Goal: Transaction & Acquisition: Purchase product/service

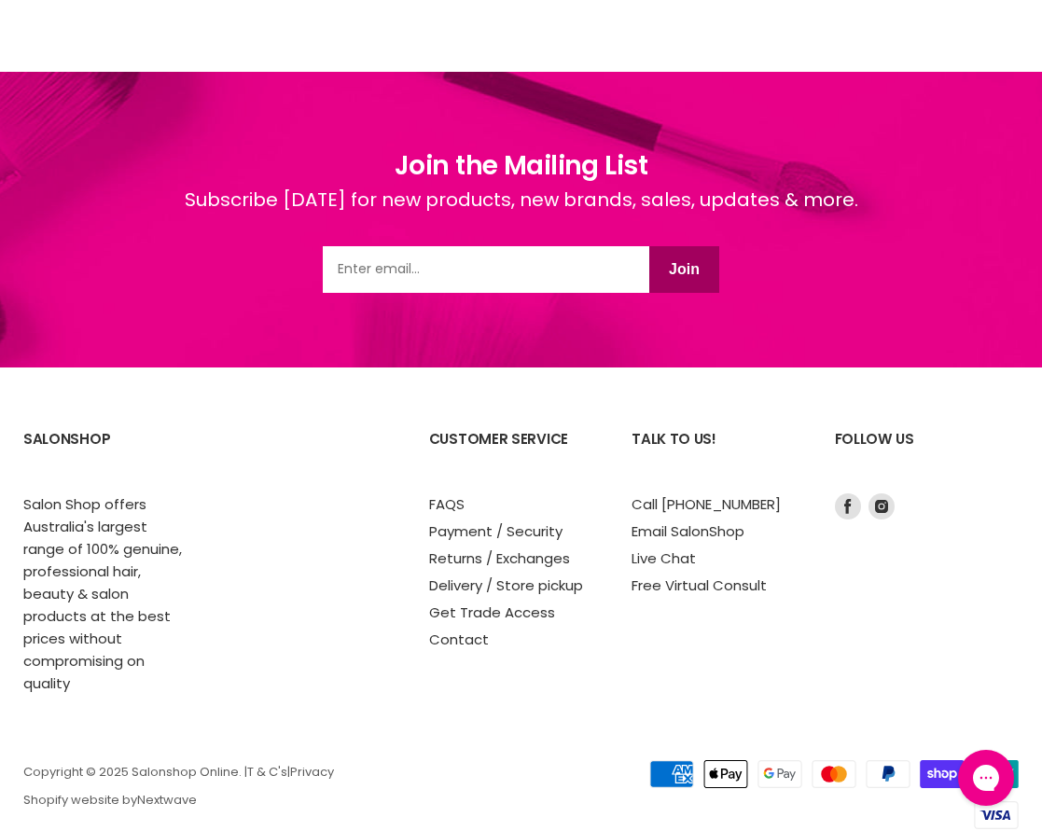
scroll to position [2449, 0]
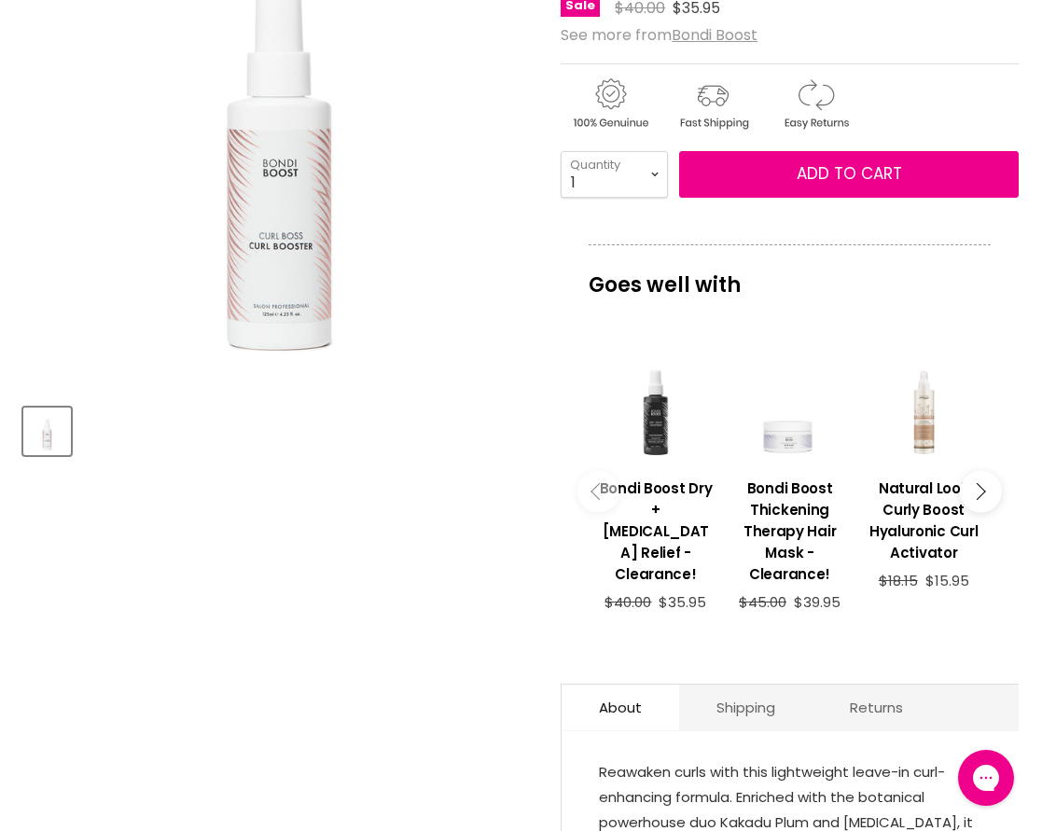
scroll to position [466, 0]
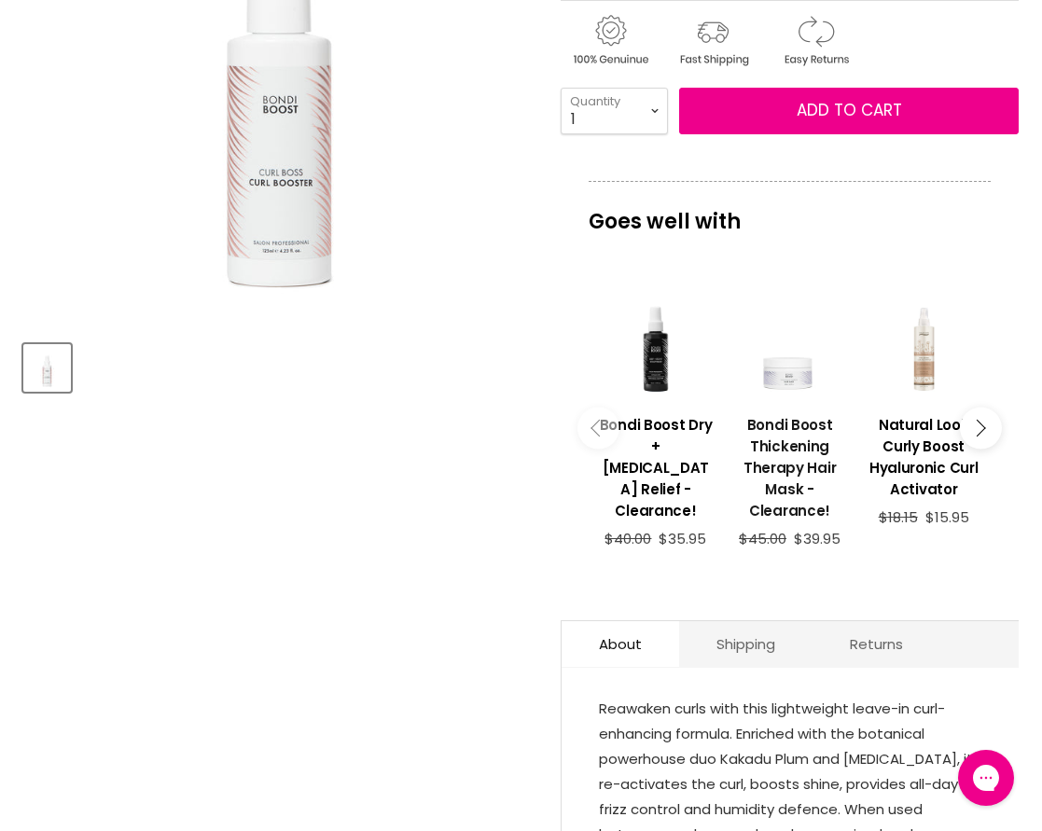
click at [733, 519] on h3 "Bondi Boost Thickening Therapy Hair Mask - Clearance!" at bounding box center [790, 467] width 116 height 107
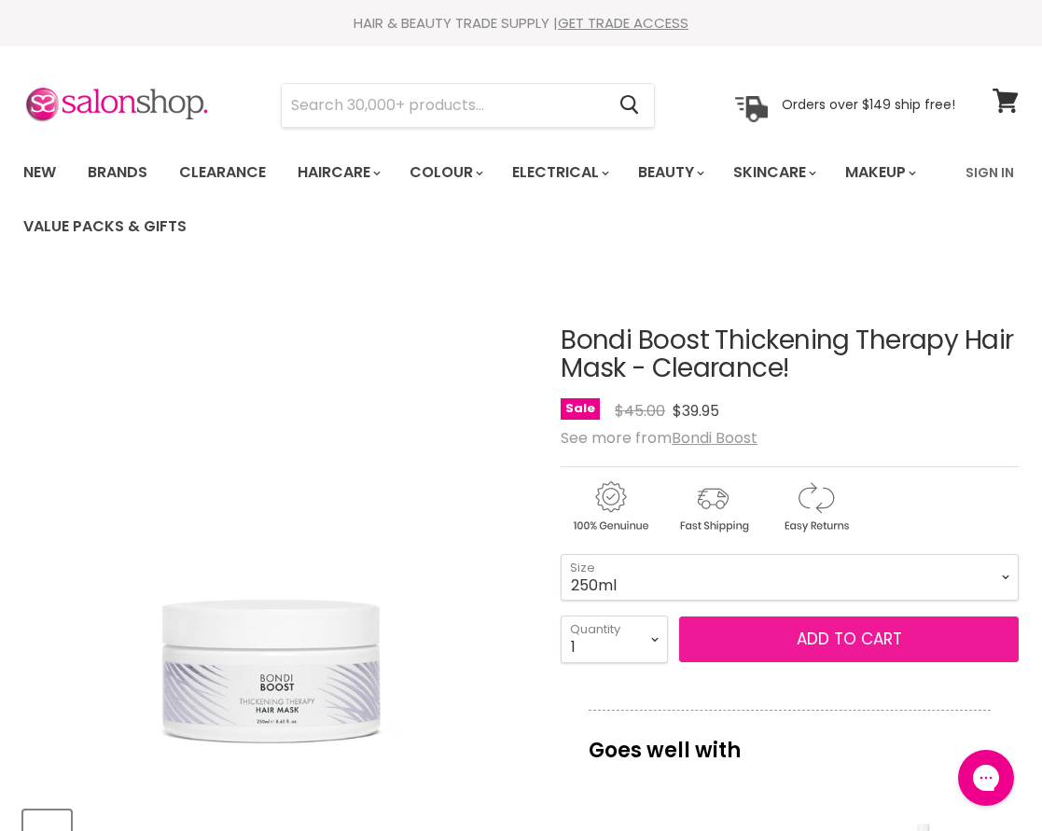
click at [889, 638] on span "Add to cart" at bounding box center [848, 639] width 105 height 22
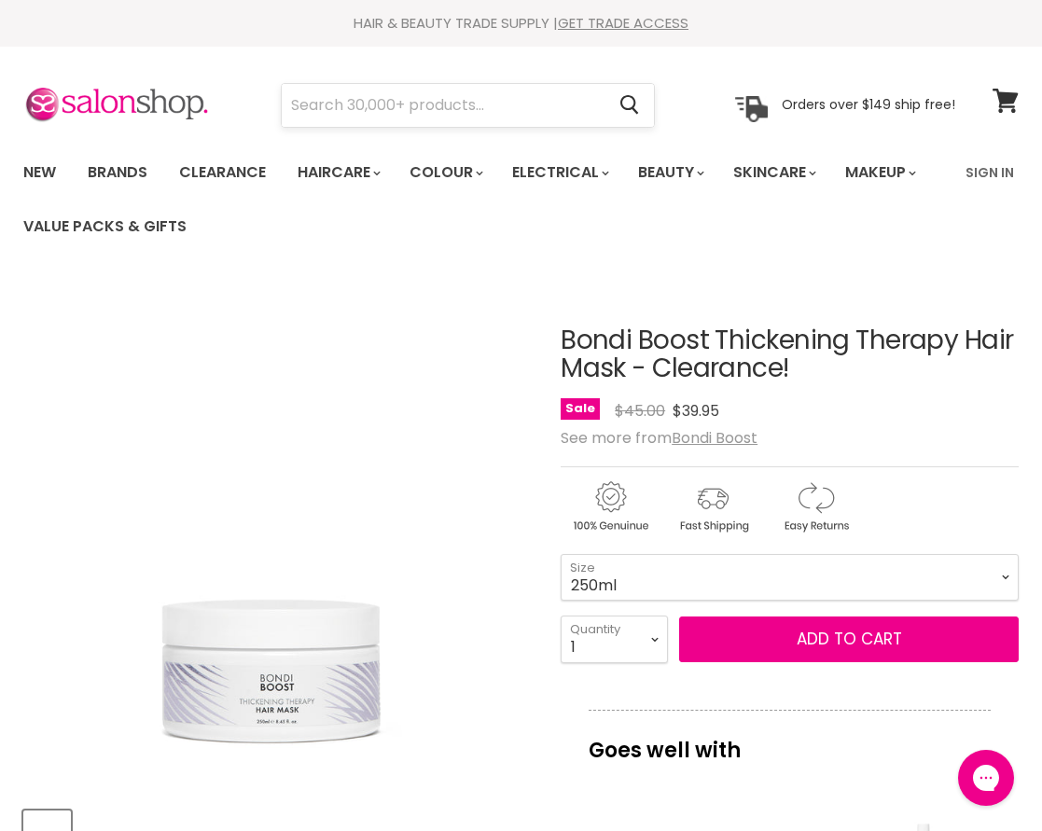
click at [305, 104] on input "Search" at bounding box center [443, 105] width 323 height 43
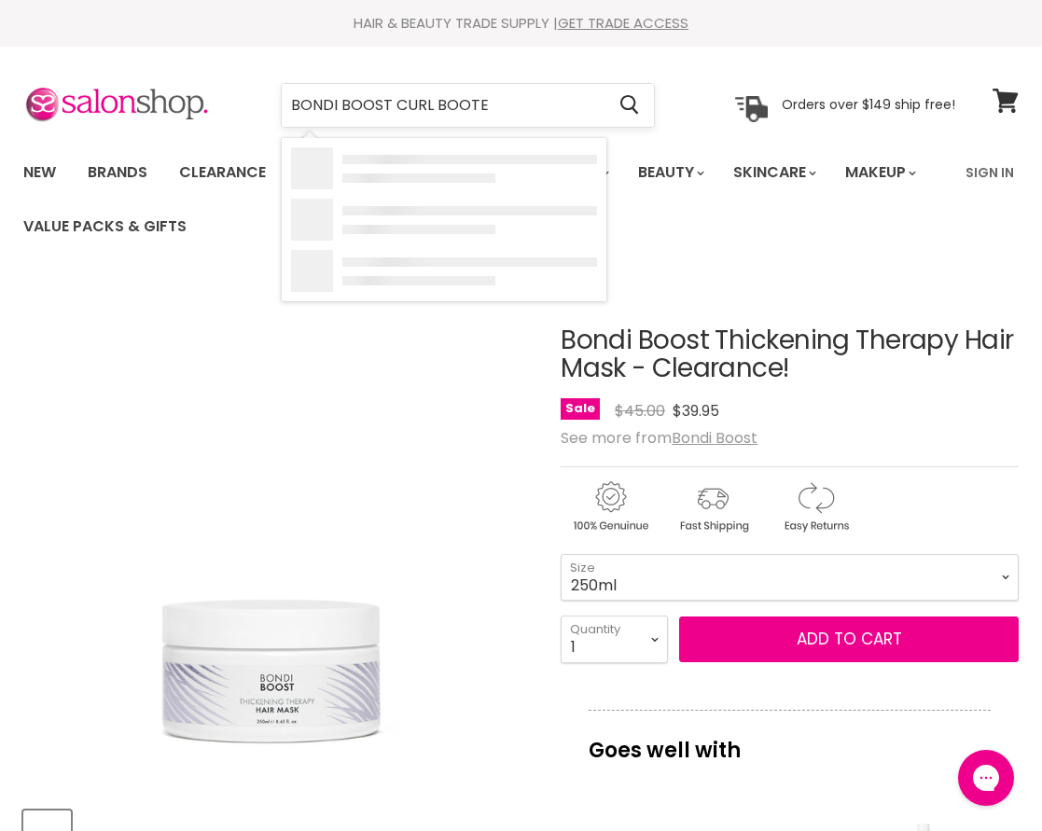
type input "BONDI BOOST CURL BOOTER"
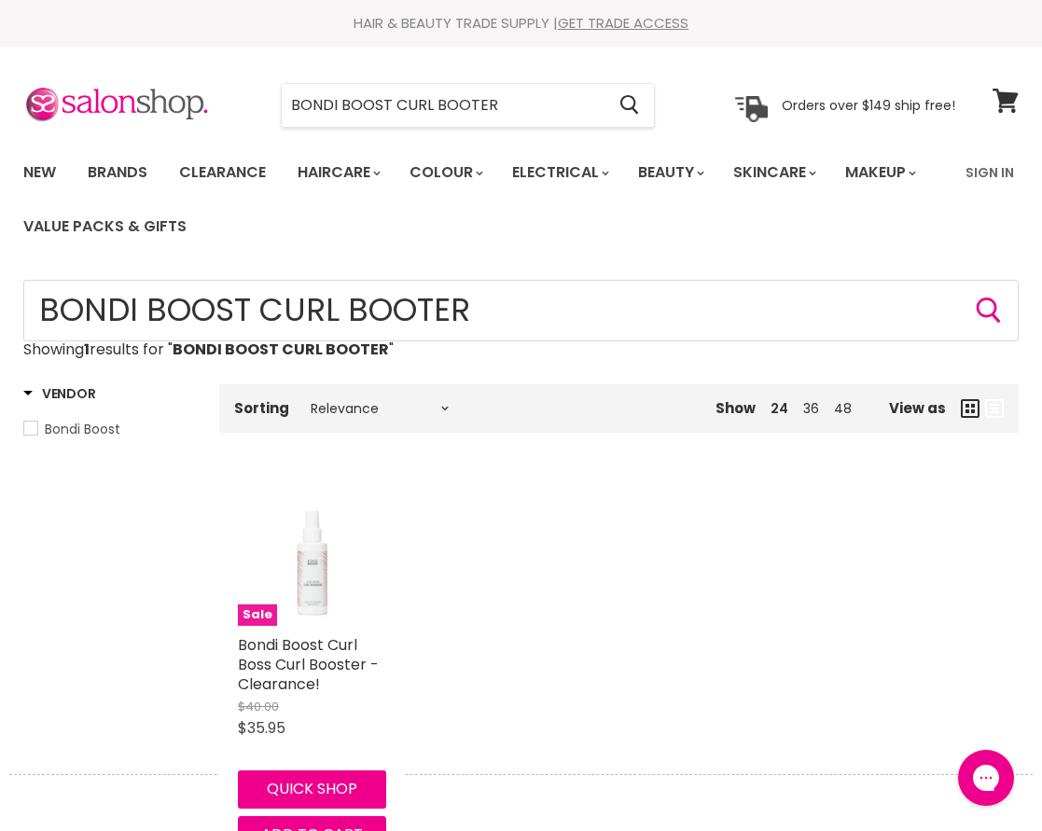
click at [322, 578] on img "Main content" at bounding box center [312, 551] width 148 height 148
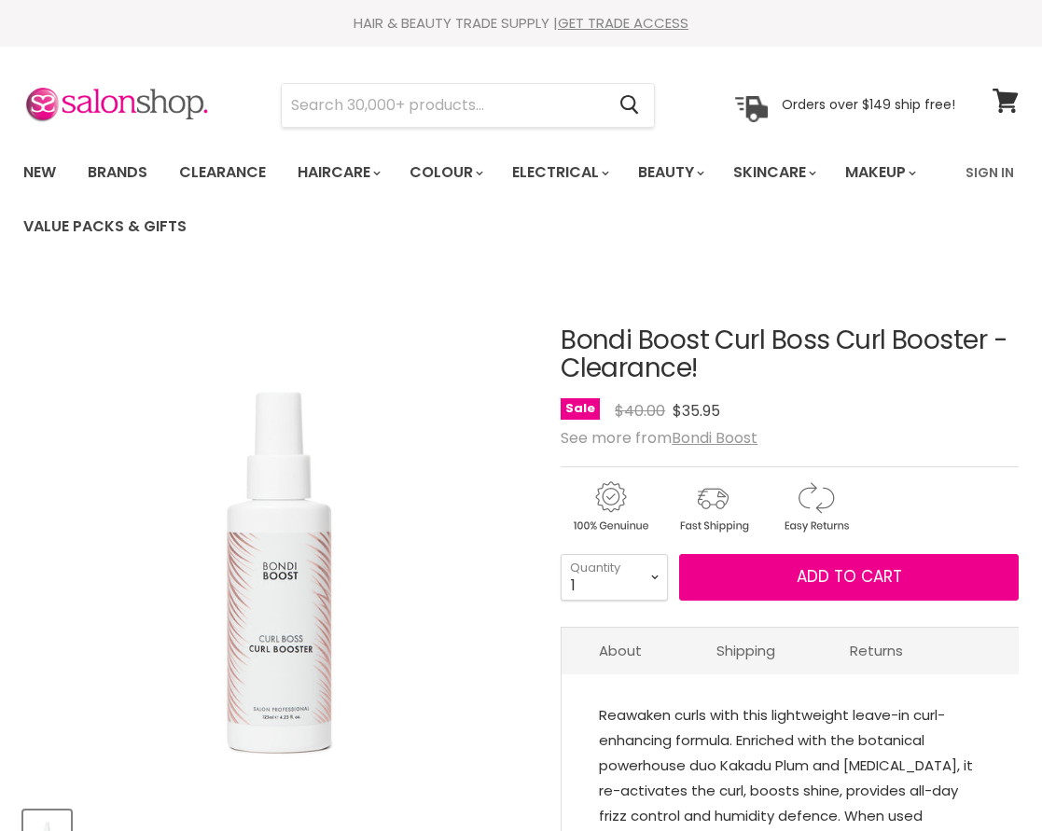
click at [818, 575] on span "Add to cart" at bounding box center [848, 576] width 105 height 22
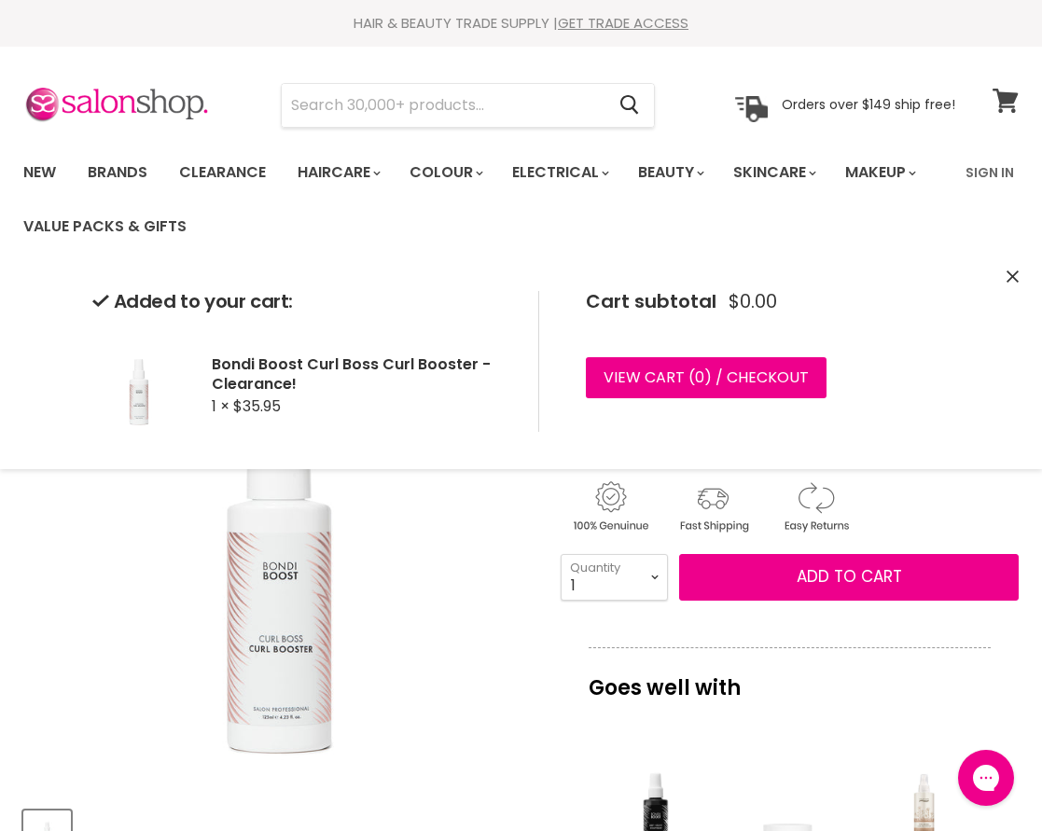
click at [1003, 100] on icon at bounding box center [1004, 101] width 25 height 24
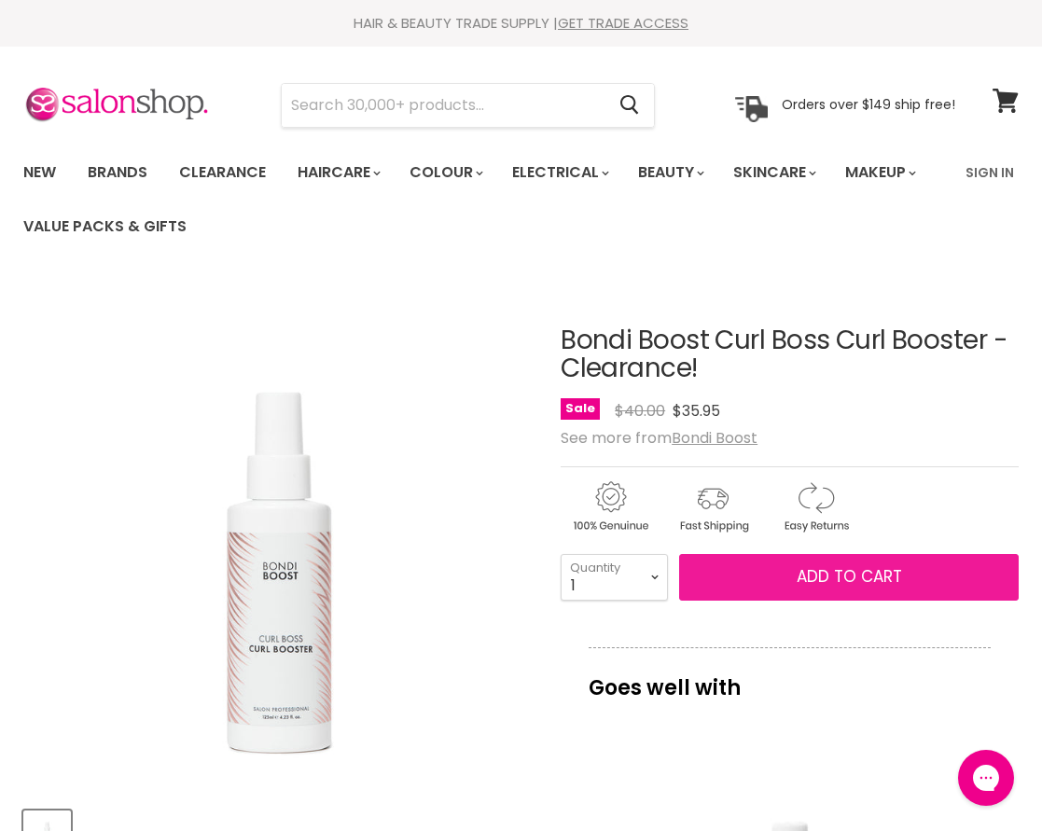
click at [775, 571] on button "Add to cart" at bounding box center [848, 577] width 339 height 47
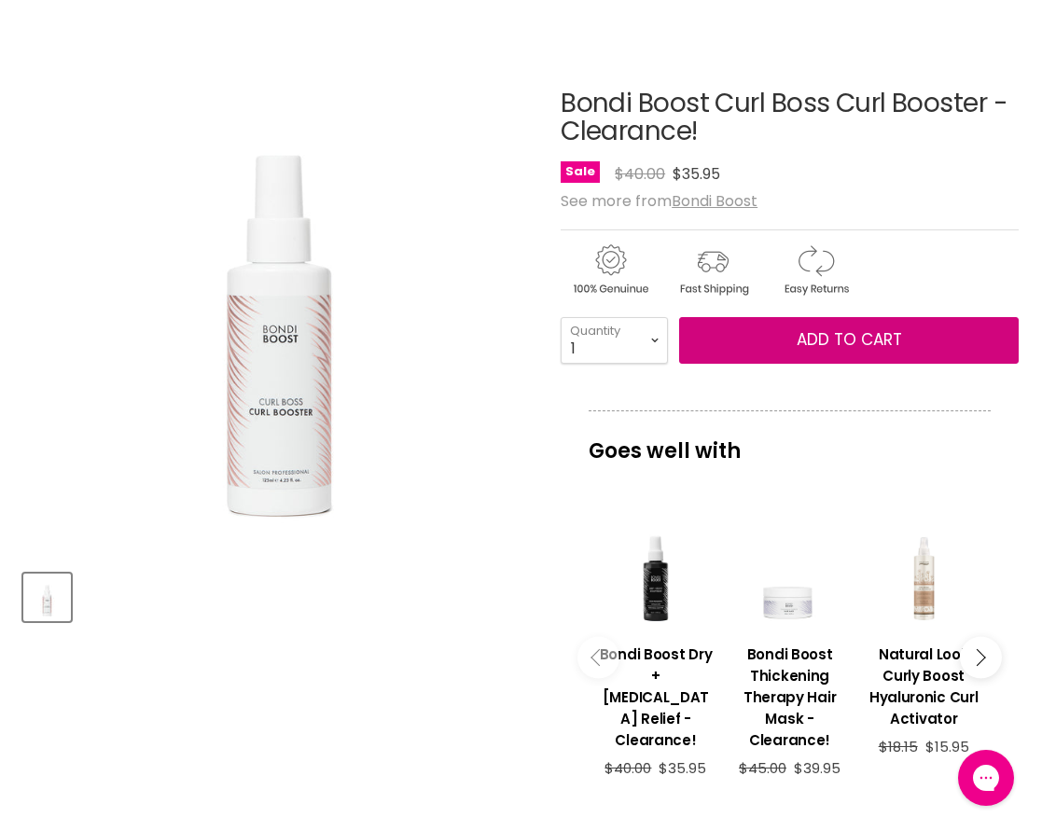
scroll to position [280, 0]
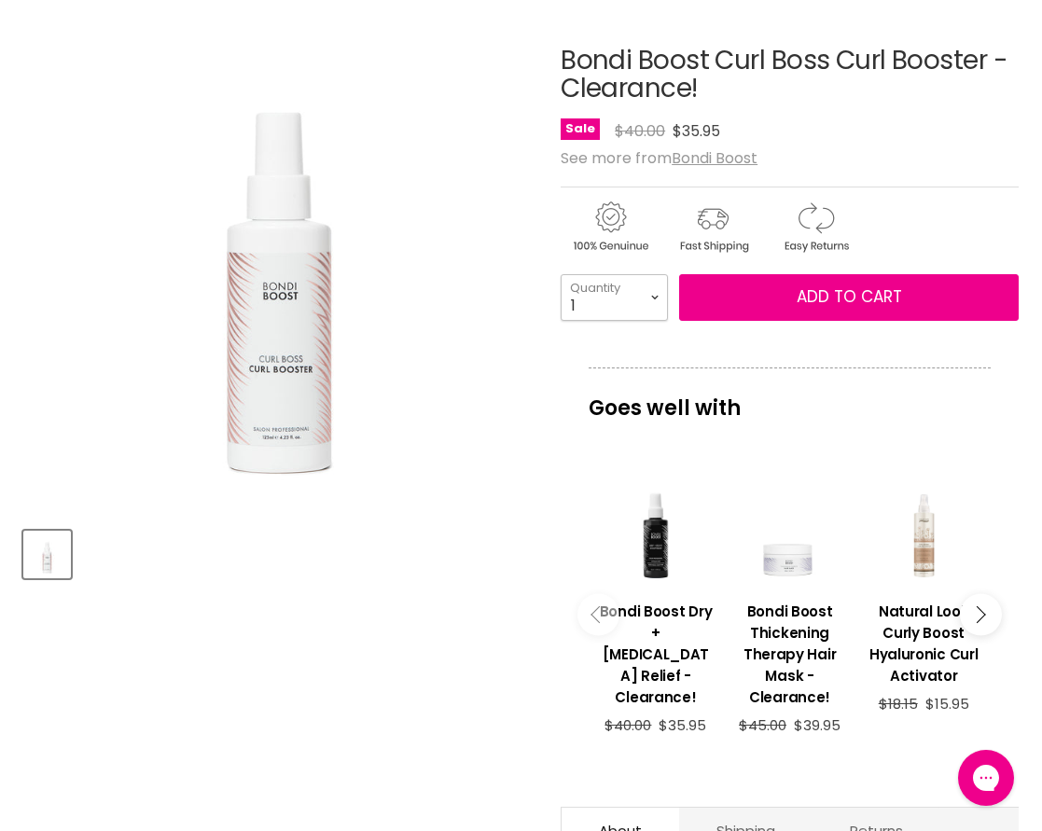
click at [652, 296] on select "1 2 3 4 5 6 7 8 9 10+" at bounding box center [613, 297] width 107 height 47
click at [560, 274] on select "1 2 3 4 5 6 7 8 9 10+" at bounding box center [613, 297] width 107 height 47
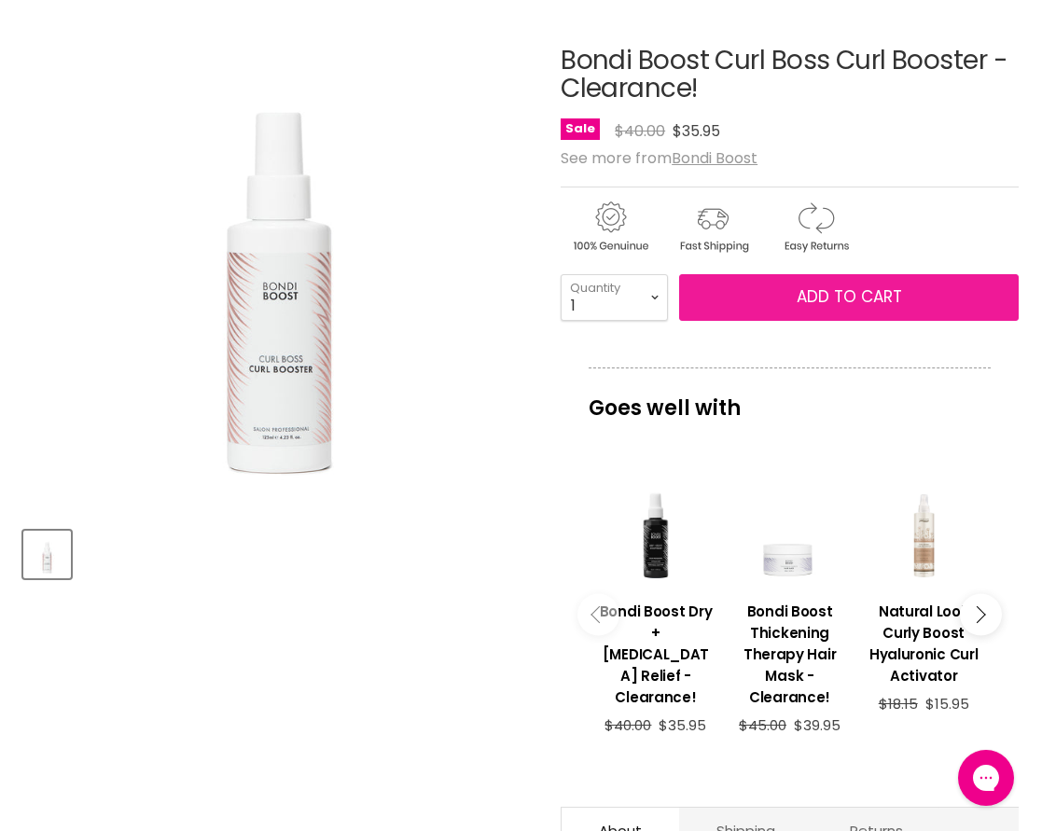
click at [811, 285] on span "Add to cart" at bounding box center [848, 296] width 105 height 22
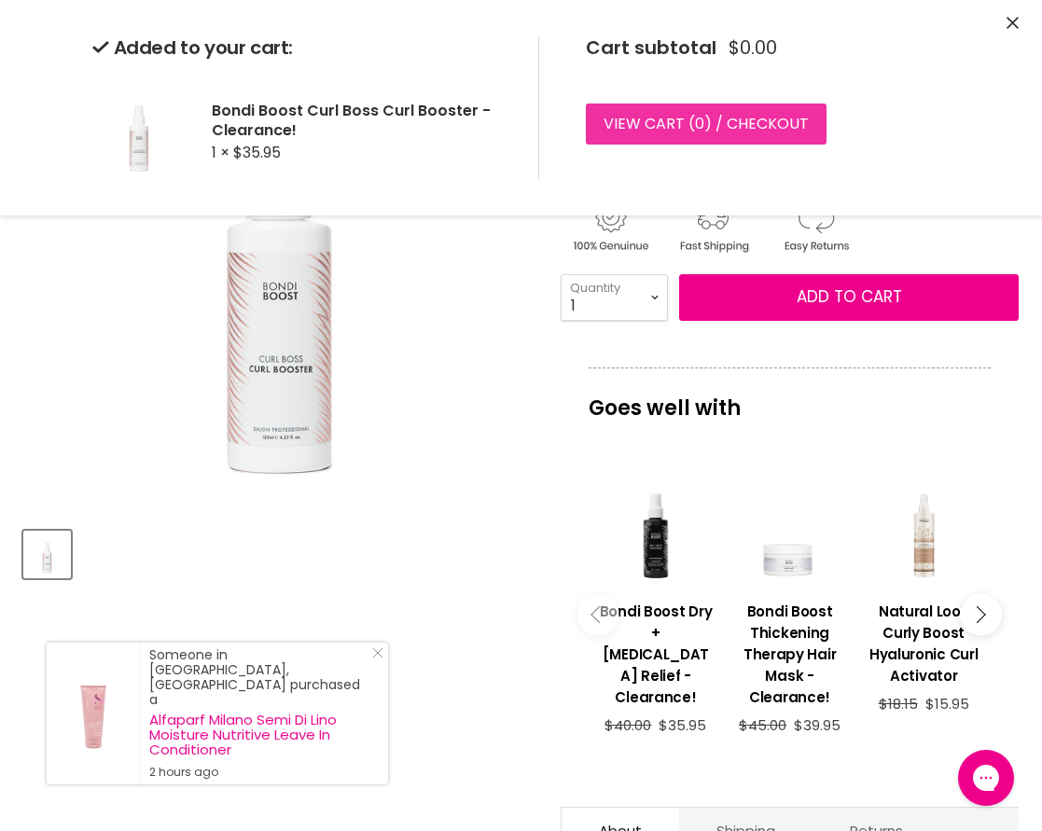
click at [650, 117] on link "View cart ( 0 ) / Checkout" at bounding box center [706, 124] width 241 height 41
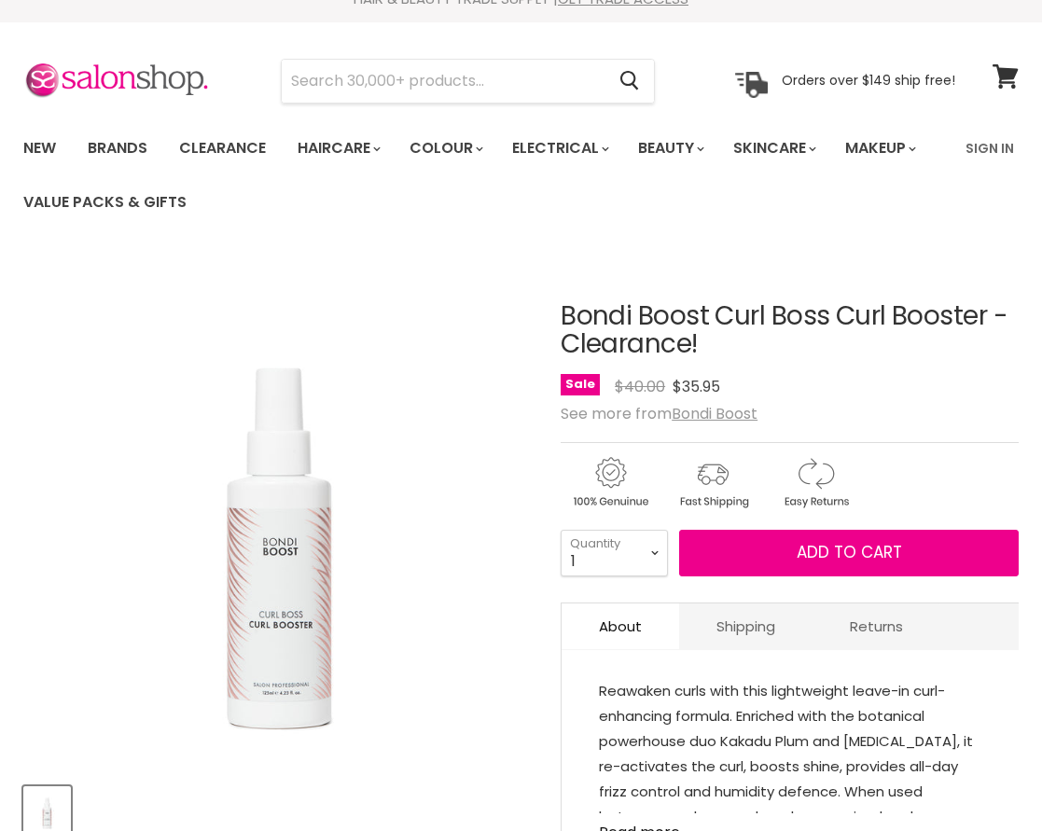
scroll to position [280, 0]
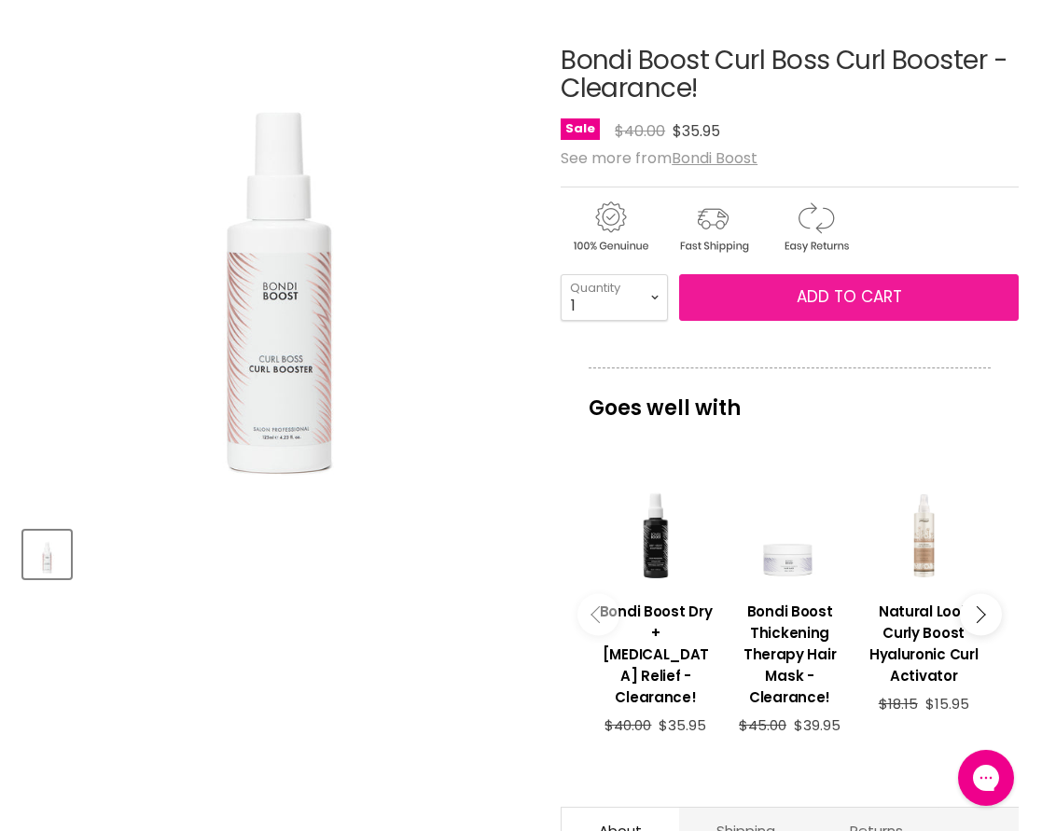
click at [783, 301] on button "Add to cart" at bounding box center [848, 297] width 339 height 47
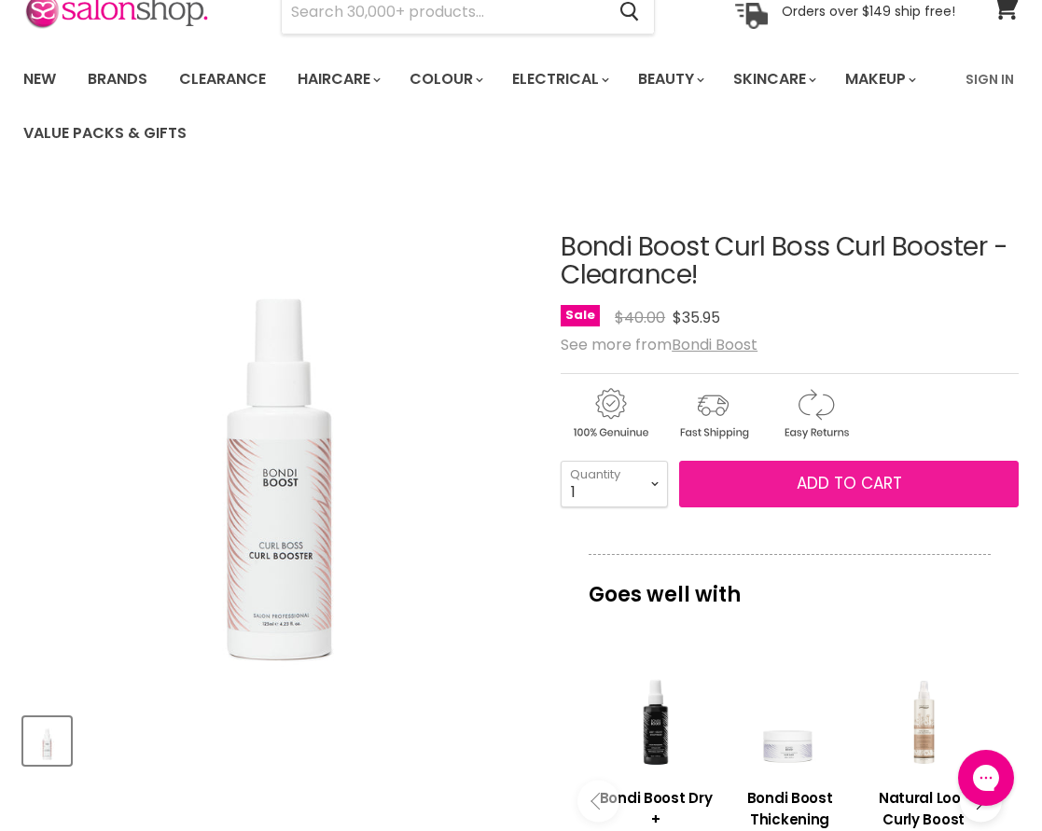
click at [855, 473] on span "Add to cart" at bounding box center [848, 483] width 105 height 22
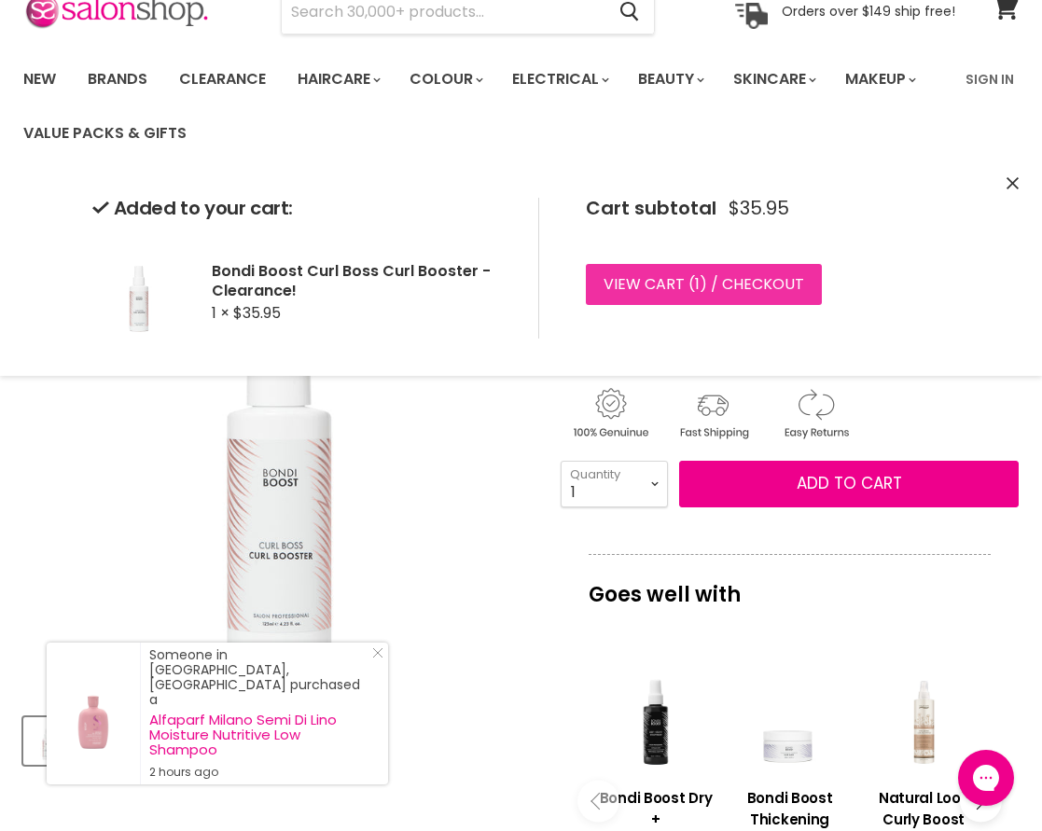
click at [667, 281] on link "View cart ( 1 ) / Checkout" at bounding box center [704, 284] width 236 height 41
